Goal: Information Seeking & Learning: Learn about a topic

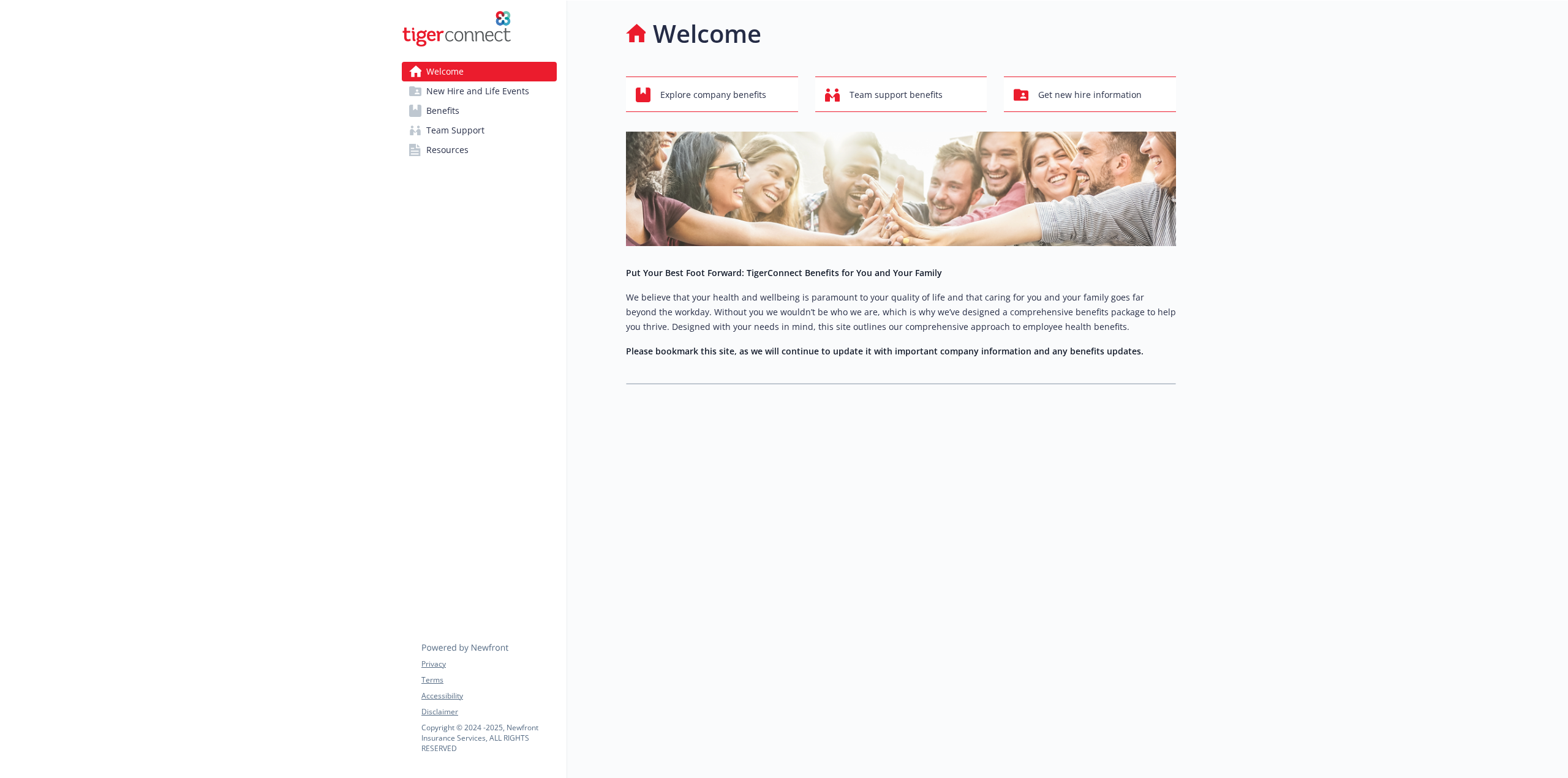
click at [517, 115] on link "Benefits" at bounding box center [479, 110] width 155 height 19
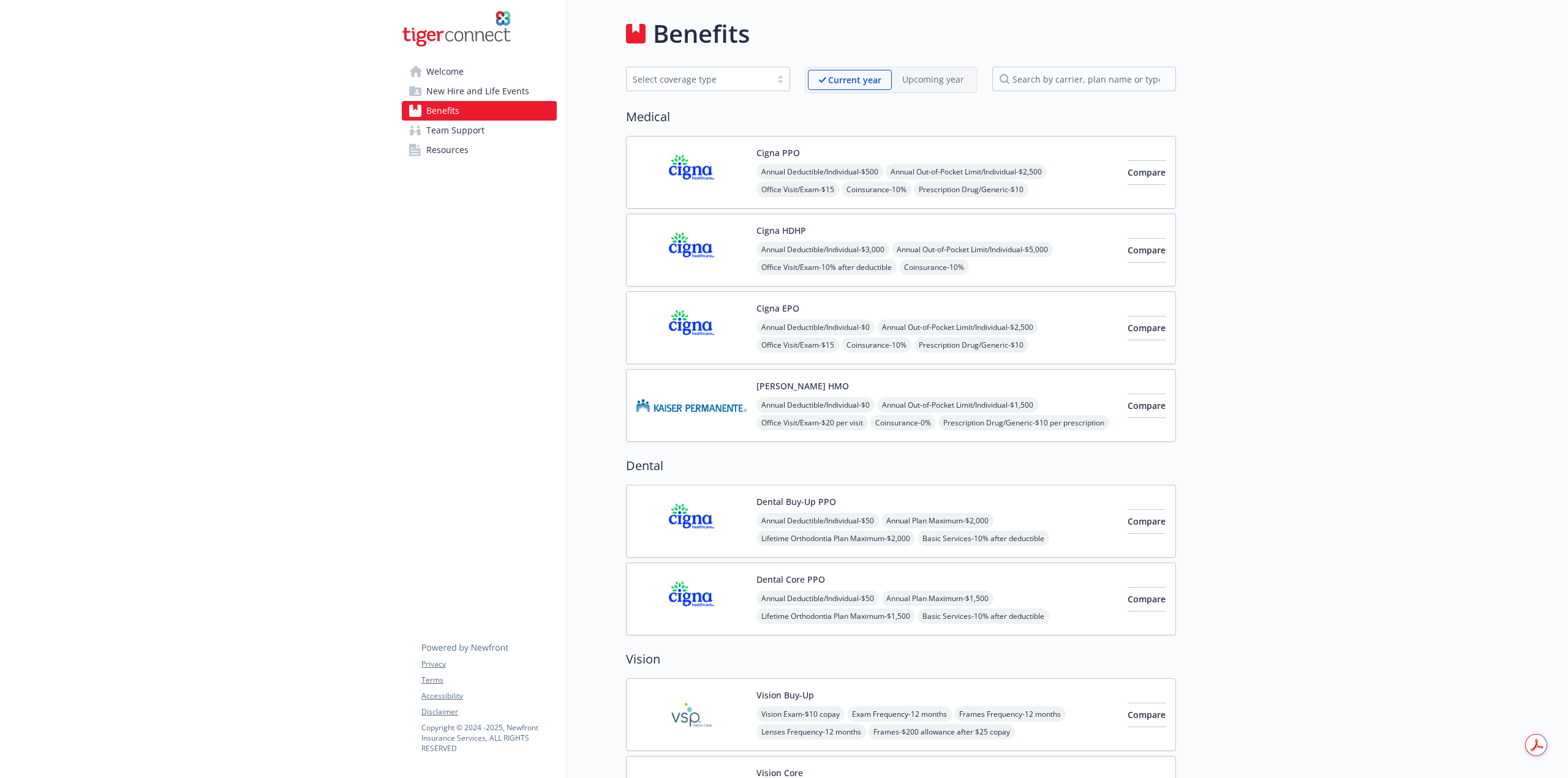
click at [530, 85] on link "New Hire and Life Events" at bounding box center [479, 91] width 155 height 19
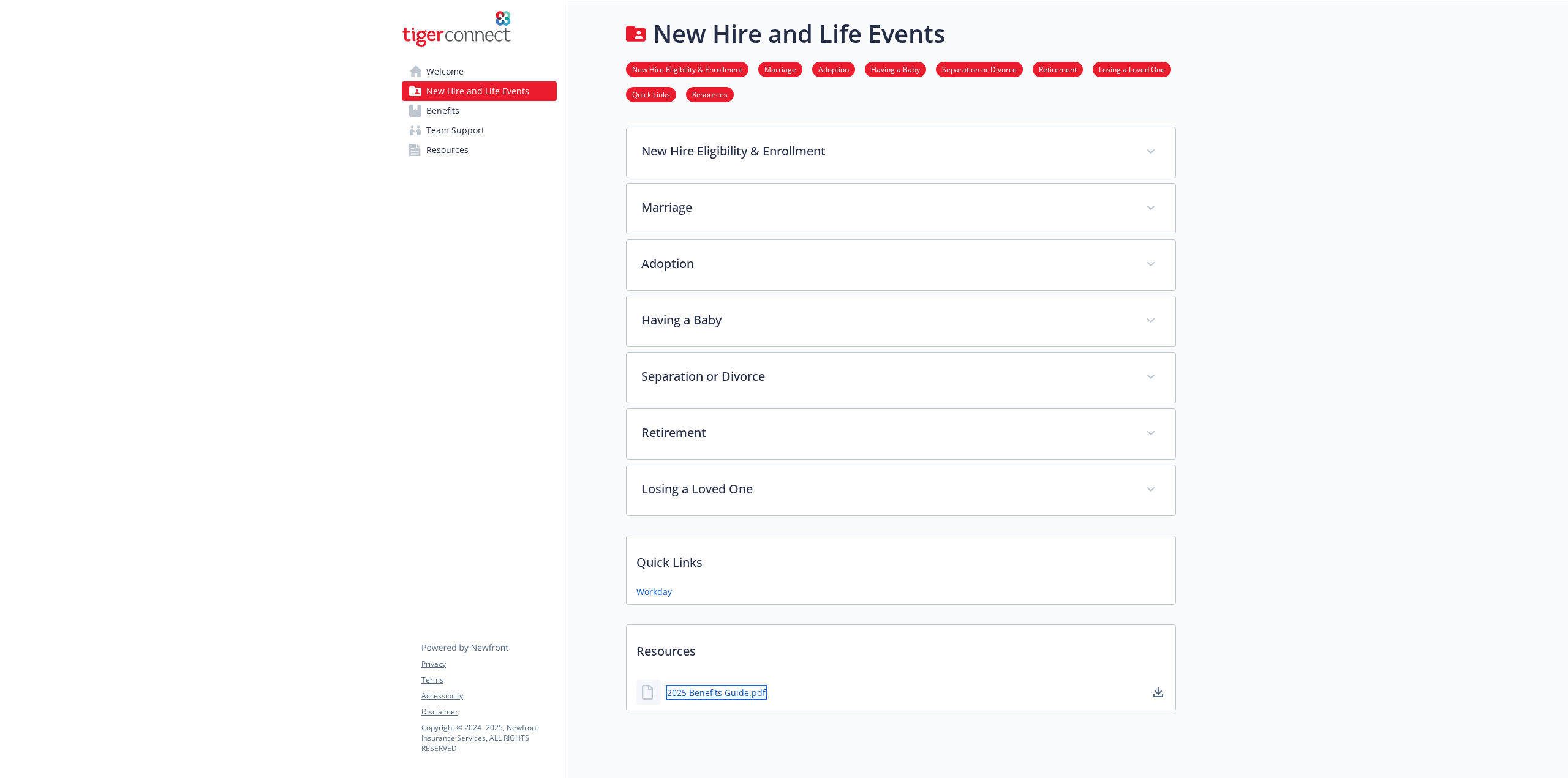
click at [724, 688] on link "2025 Benefits Guide.pdf" at bounding box center [716, 692] width 101 height 15
click at [448, 75] on span "Welcome" at bounding box center [444, 72] width 38 height 19
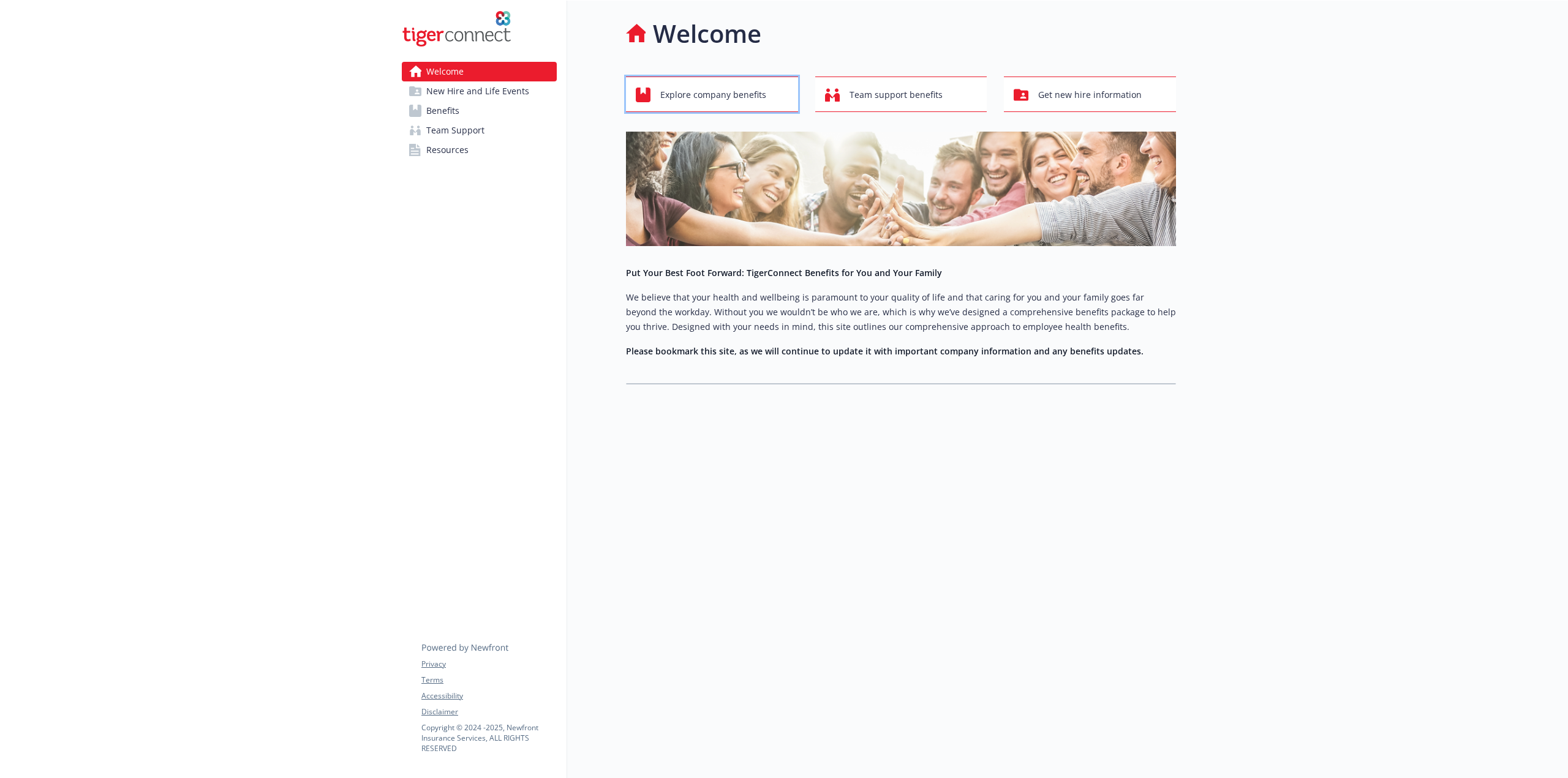
click at [674, 86] on span "Explore company benefits" at bounding box center [713, 95] width 106 height 24
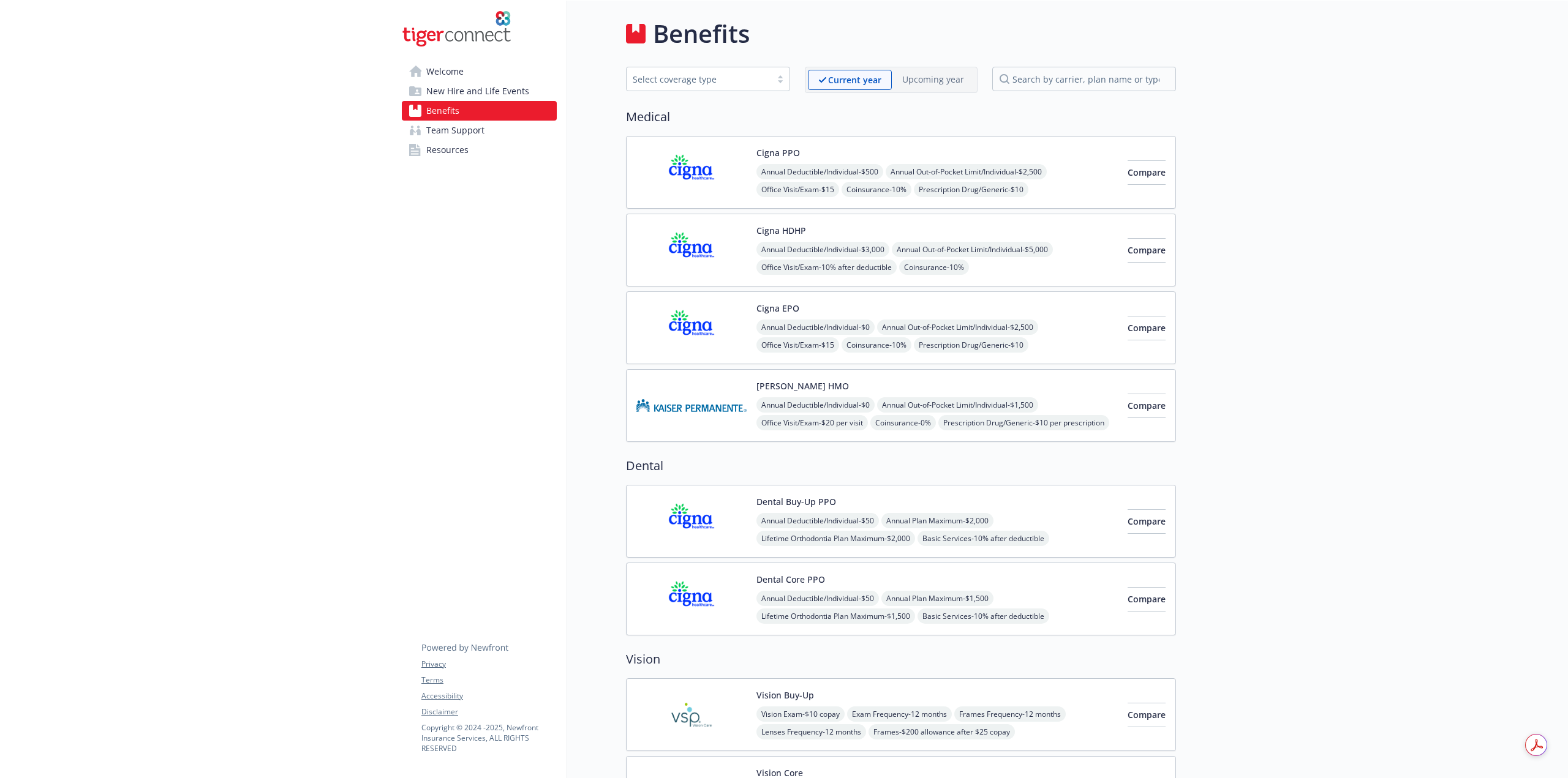
click at [485, 74] on link "Welcome" at bounding box center [479, 72] width 155 height 19
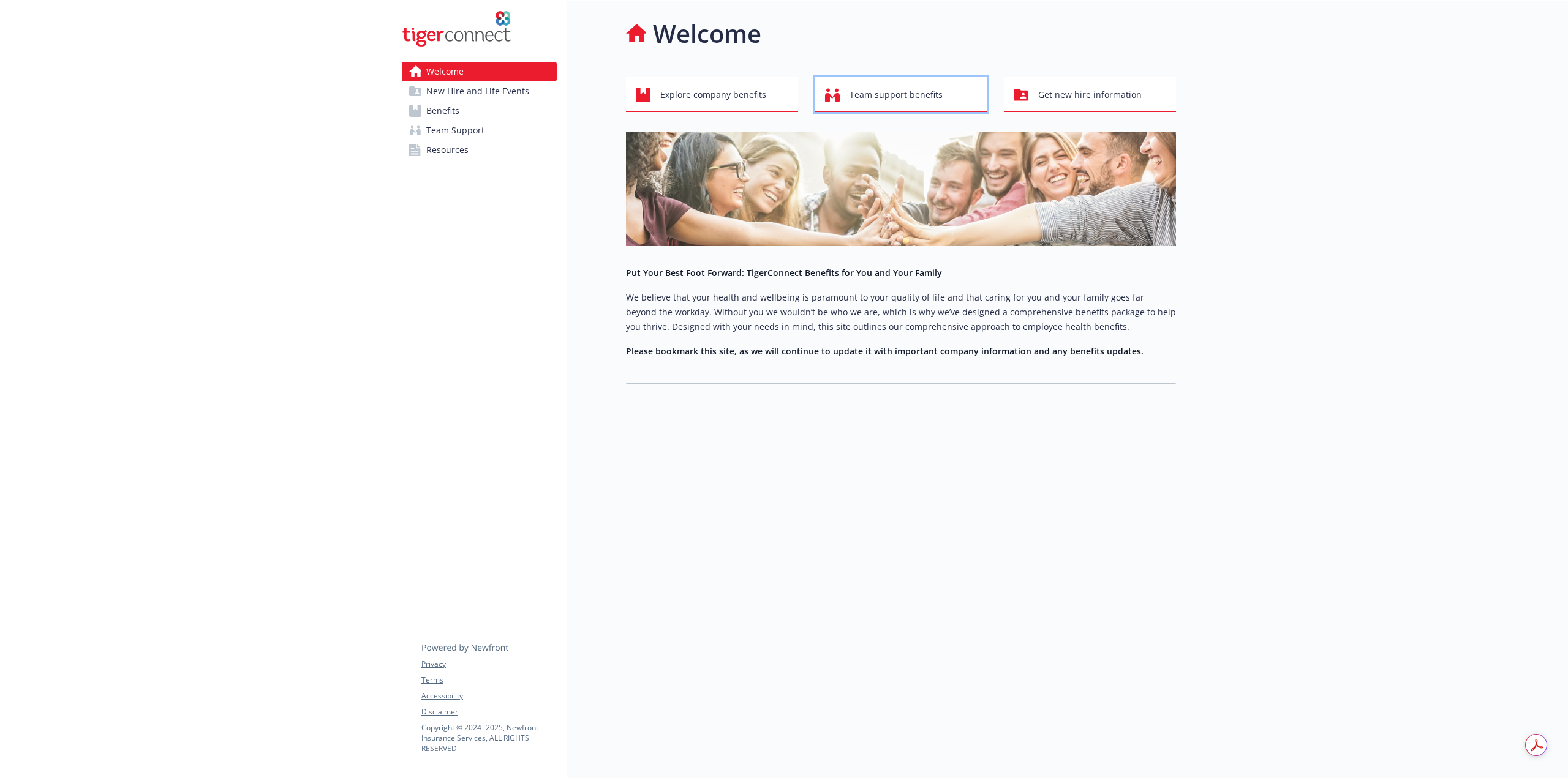
click at [861, 82] on button "Team support benefits" at bounding box center [901, 94] width 172 height 36
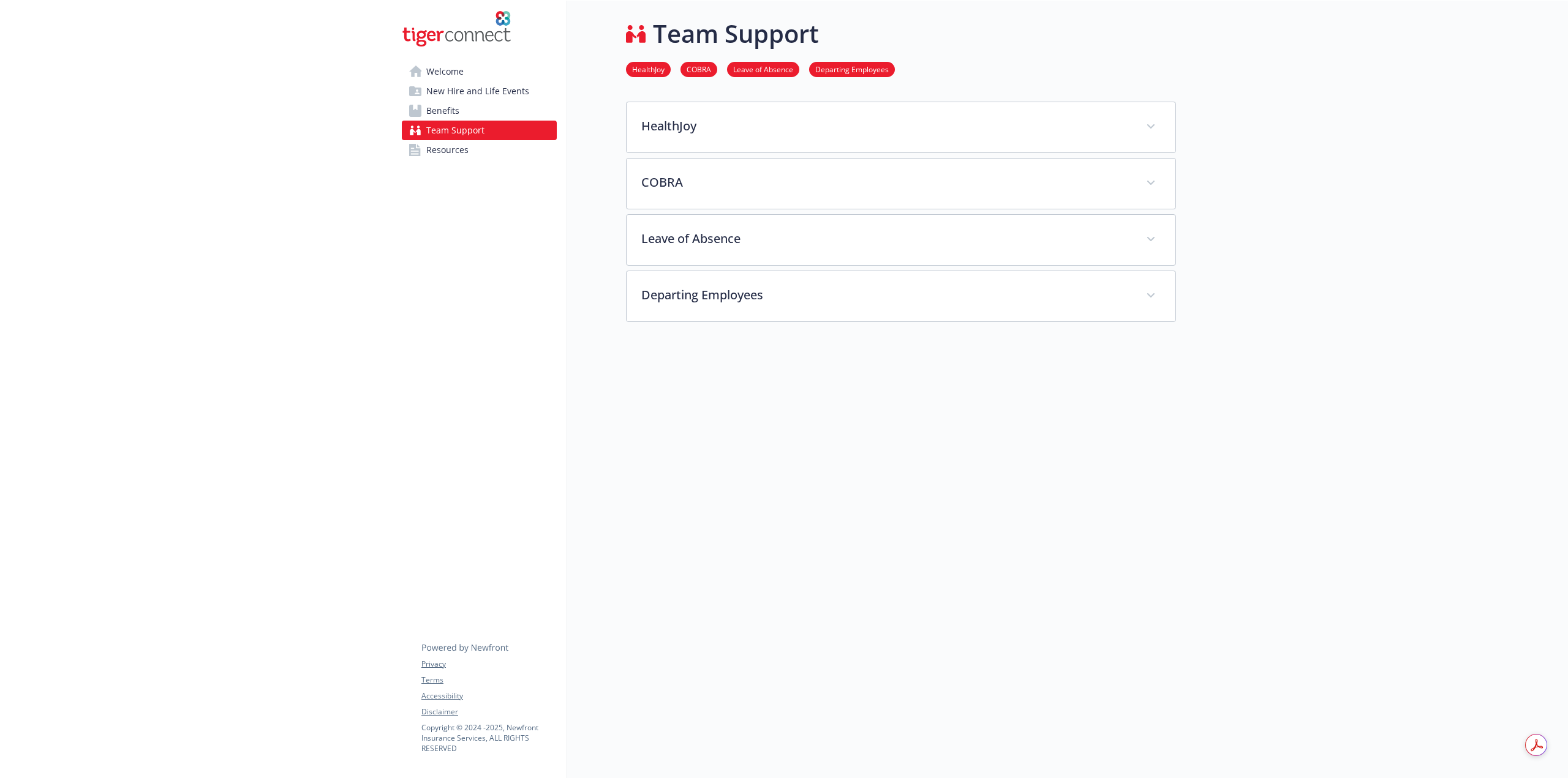
click at [493, 76] on link "Welcome" at bounding box center [479, 72] width 155 height 19
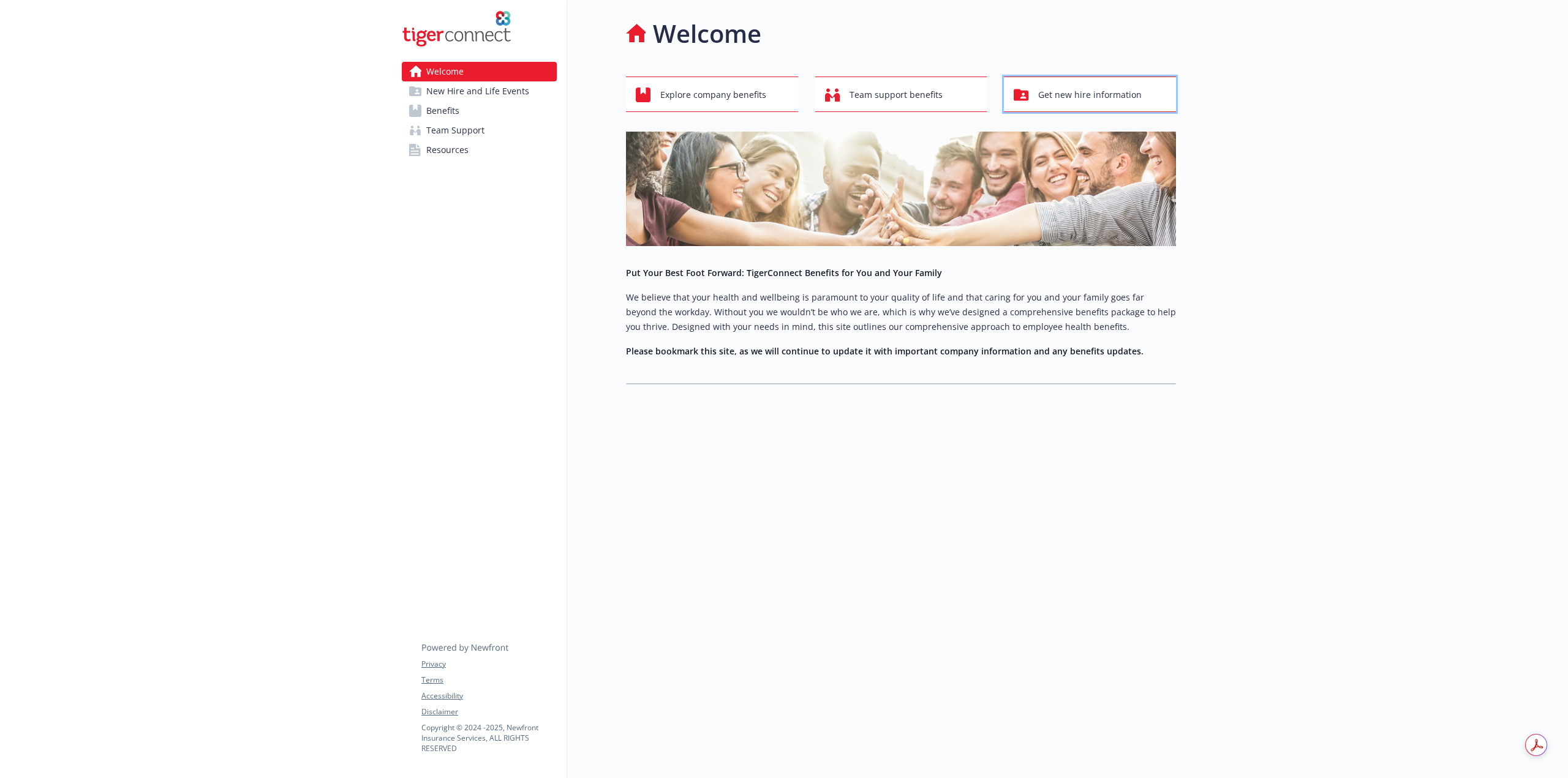
click at [1106, 82] on button "Get new hire information" at bounding box center [1089, 94] width 172 height 36
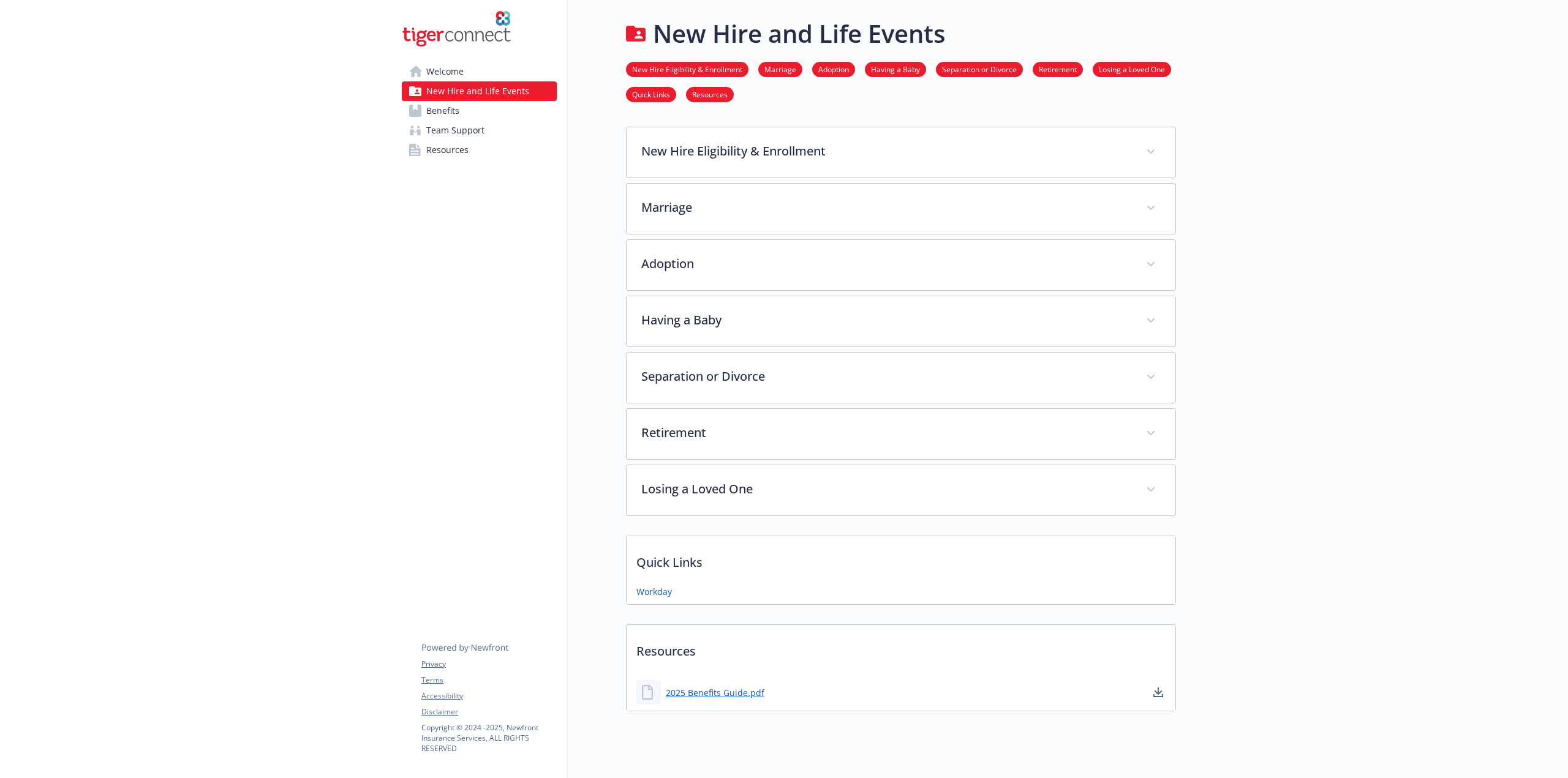
click at [434, 71] on span "Welcome" at bounding box center [444, 72] width 38 height 19
